Goal: Information Seeking & Learning: Learn about a topic

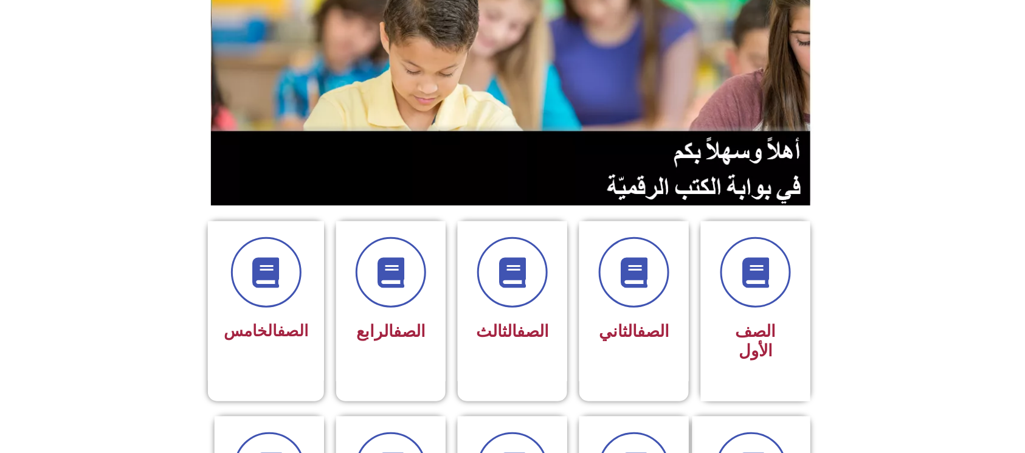
scroll to position [162, 0]
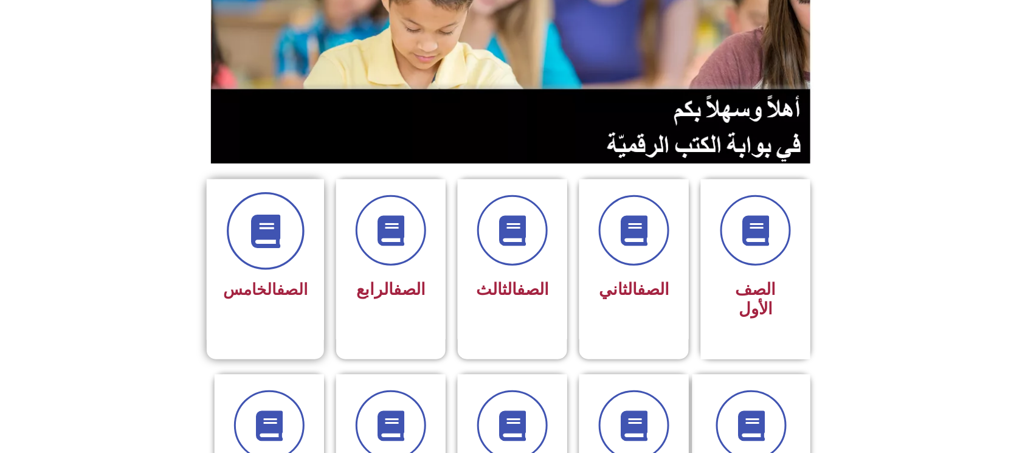
click at [260, 234] on icon at bounding box center [265, 231] width 33 height 33
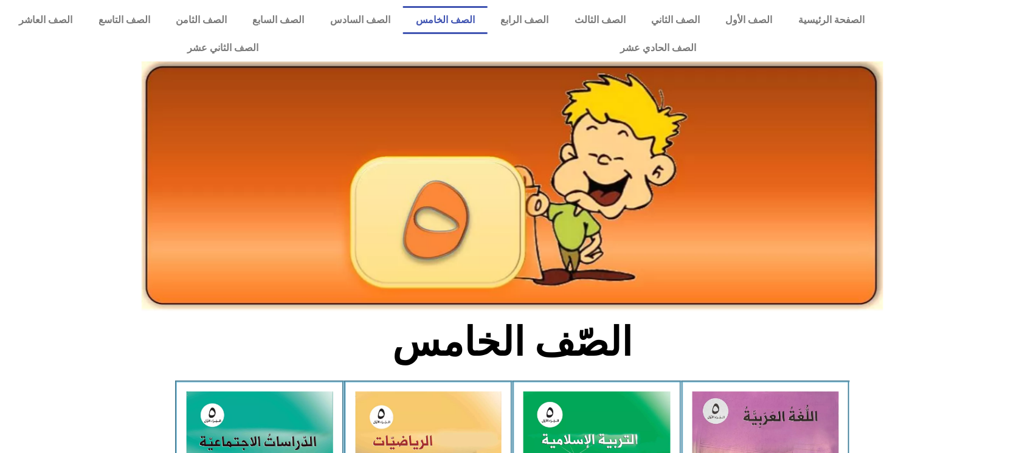
click at [261, 200] on img at bounding box center [513, 186] width 742 height 250
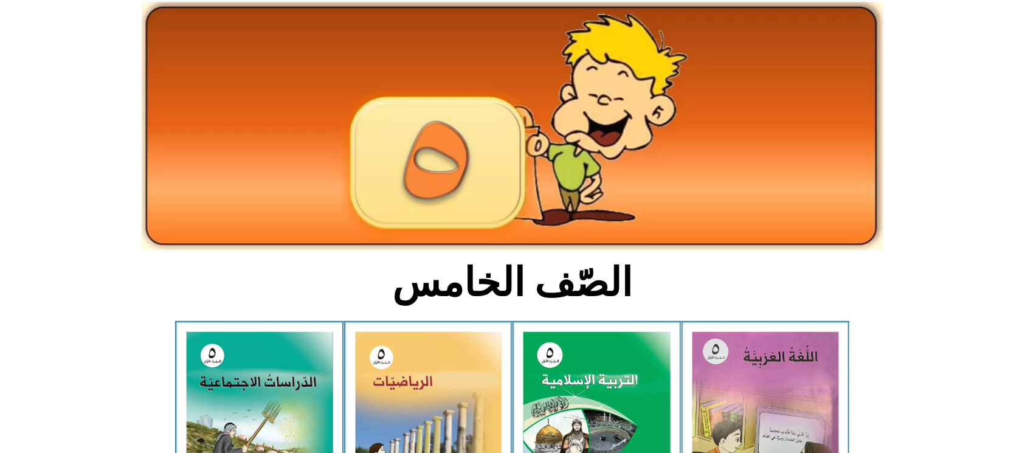
scroll to position [162, 0]
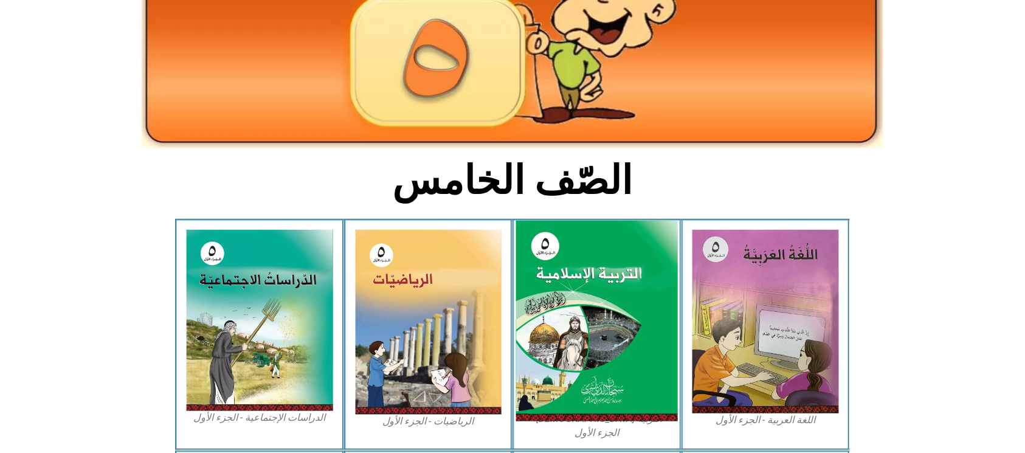
click at [560, 311] on img at bounding box center [597, 321] width 162 height 201
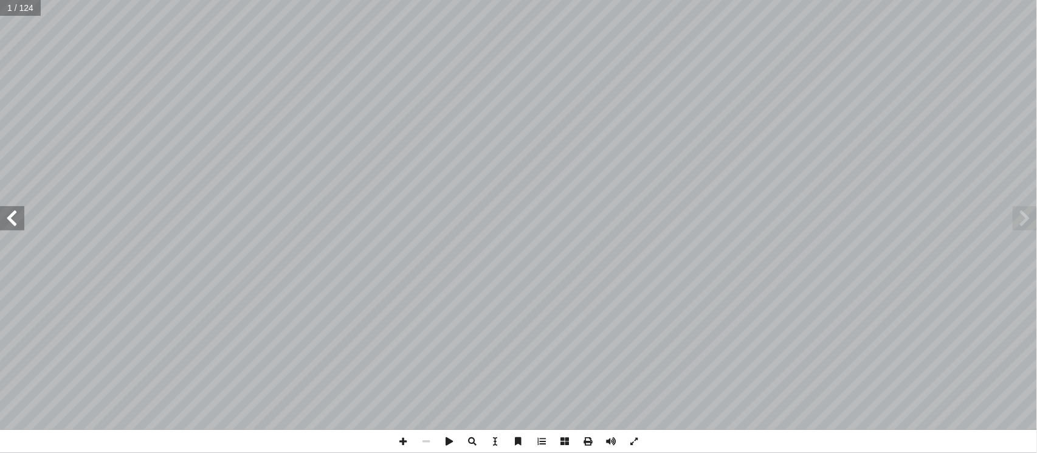
click at [16, 218] on span at bounding box center [12, 218] width 24 height 24
click at [5, 208] on span at bounding box center [12, 218] width 24 height 24
click at [16, 215] on span at bounding box center [12, 218] width 24 height 24
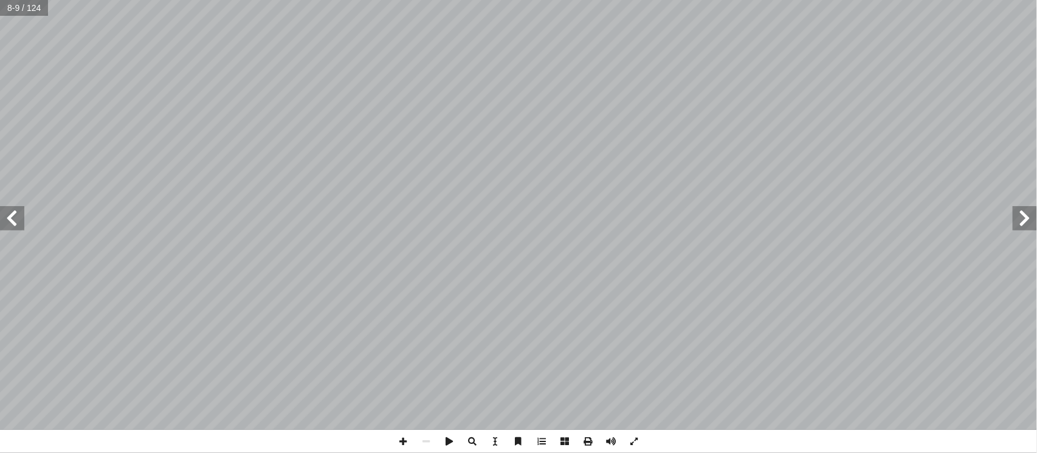
click at [5, 214] on span at bounding box center [12, 218] width 24 height 24
click at [6, 214] on span at bounding box center [12, 218] width 24 height 24
click at [405, 441] on span at bounding box center [403, 441] width 23 height 23
click at [397, 435] on span at bounding box center [403, 441] width 23 height 23
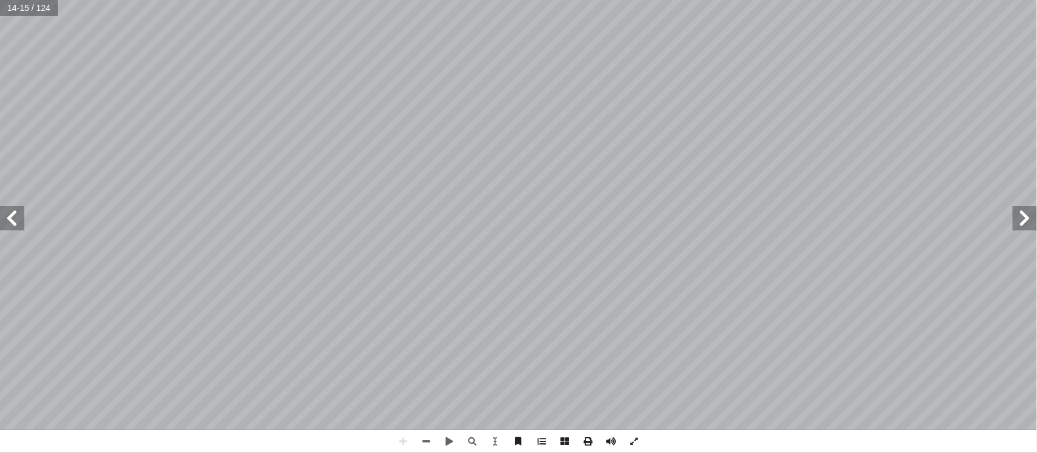
click at [40, 111] on html "الصفحة الرئيسية الصف الأول الصف الثاني الصف الثالث الصف الرابع الصف الخامس الصف…" at bounding box center [518, 55] width 1037 height 111
click at [736, 435] on div "١٠ ِ وج ُ ُ الب ُ ة َ ور ُ س ِ يم ِ ح َّ حۡمَٰنِ ٱلر َّ ٱلر ِ َّ بِسۡمِ ٱلل ٖ و…" at bounding box center [518, 226] width 1037 height 453
click at [390, 0] on html "الصفحة الرئيسية الصف الأول الصف الثاني الصف الثالث الصف الرابع الصف الخامس الصف…" at bounding box center [518, 55] width 1037 height 111
click at [18, 212] on span at bounding box center [12, 218] width 24 height 24
click at [638, 111] on html "الصفحة الرئيسية الصف الأول الصف الثاني الصف الثالث الصف الرابع الصف الخامس الصف…" at bounding box center [518, 55] width 1037 height 111
